Goal: Navigation & Orientation: Find specific page/section

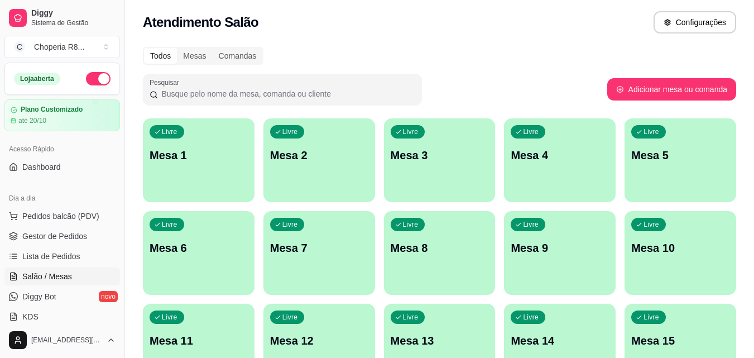
click at [70, 206] on div "Dia a dia" at bounding box center [62, 198] width 116 height 18
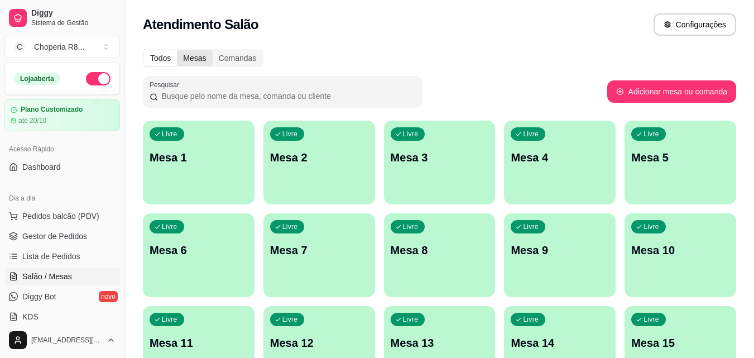
click at [198, 56] on div "Mesas" at bounding box center [194, 58] width 35 height 16
click at [177, 50] on input "Mesas" at bounding box center [177, 50] width 0 height 0
click at [218, 56] on div "Comandas" at bounding box center [238, 58] width 50 height 16
click at [213, 50] on input "Comandas" at bounding box center [213, 50] width 0 height 0
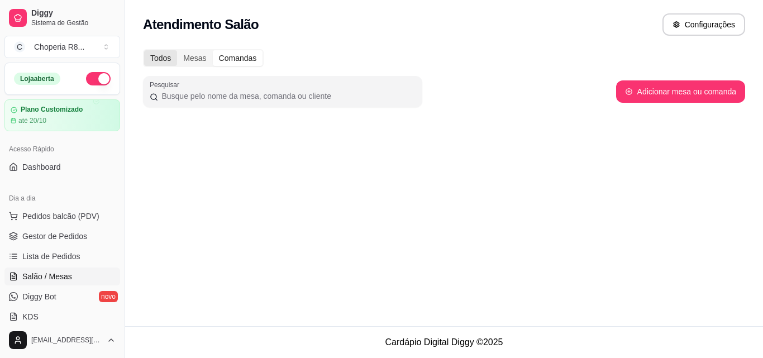
click at [169, 57] on div "Todos" at bounding box center [160, 58] width 33 height 16
click at [144, 50] on input "Todos" at bounding box center [144, 50] width 0 height 0
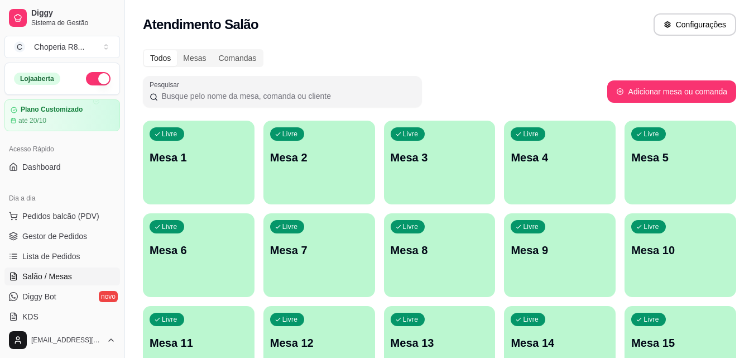
click at [177, 50] on input "Mesas" at bounding box center [177, 50] width 0 height 0
click at [213, 50] on input "Comandas" at bounding box center [213, 50] width 0 height 0
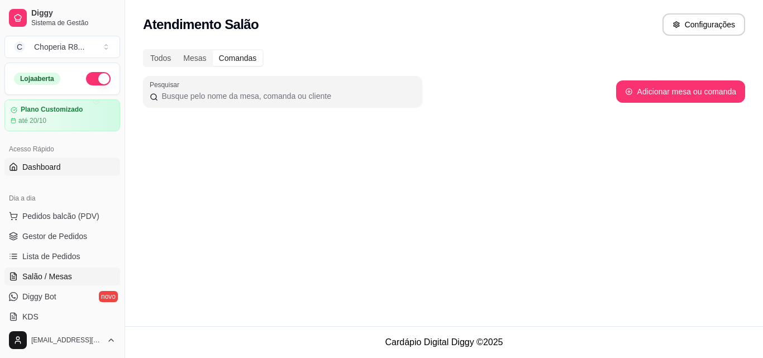
click at [58, 167] on span "Dashboard" at bounding box center [41, 166] width 39 height 11
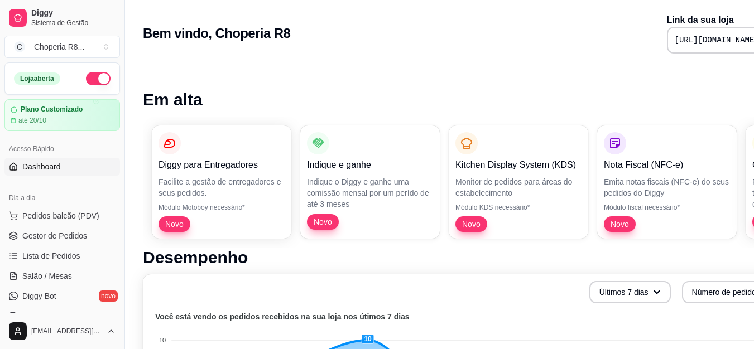
click at [78, 169] on link "Dashboard" at bounding box center [62, 167] width 116 height 18
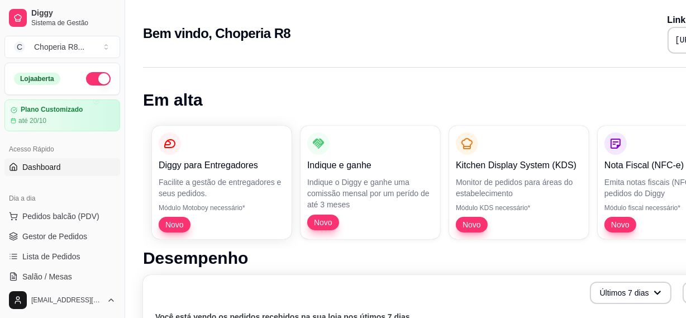
drag, startPoint x: 122, startPoint y: 106, endPoint x: 118, endPoint y: 127, distance: 21.6
click at [118, 127] on div "Diggy Sistema de Gestão C Choperia R8 ... Loja aberta Plano Customizado até 20/…" at bounding box center [62, 159] width 124 height 318
click at [88, 165] on link "Dashboard" at bounding box center [62, 167] width 116 height 18
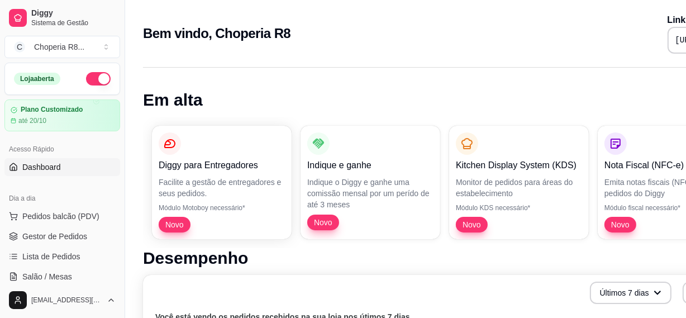
click at [88, 165] on link "Dashboard" at bounding box center [62, 167] width 116 height 18
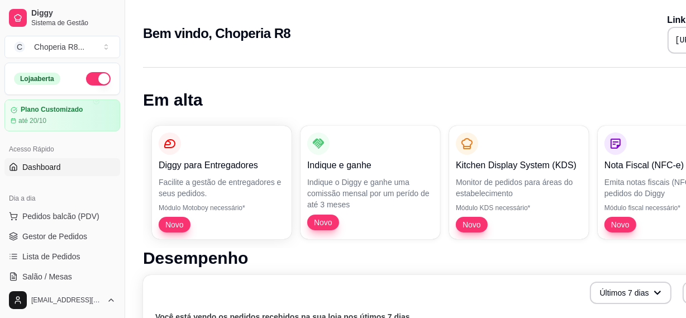
click at [88, 165] on link "Dashboard" at bounding box center [62, 167] width 116 height 18
